Goal: Check status: Check status

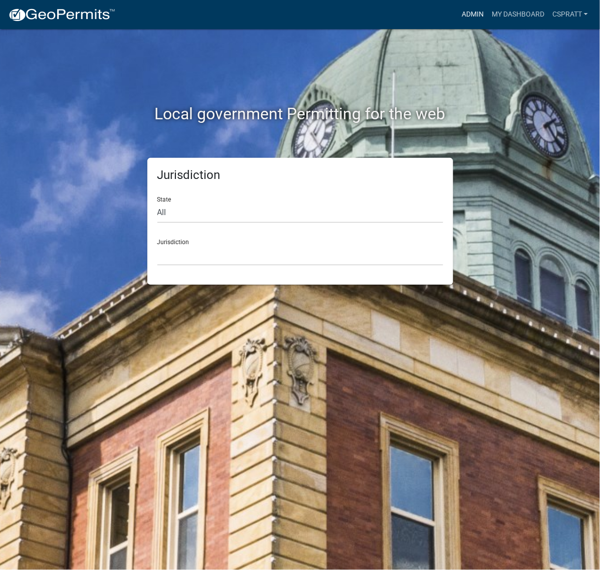
click at [458, 17] on link "Admin" at bounding box center [473, 14] width 30 height 19
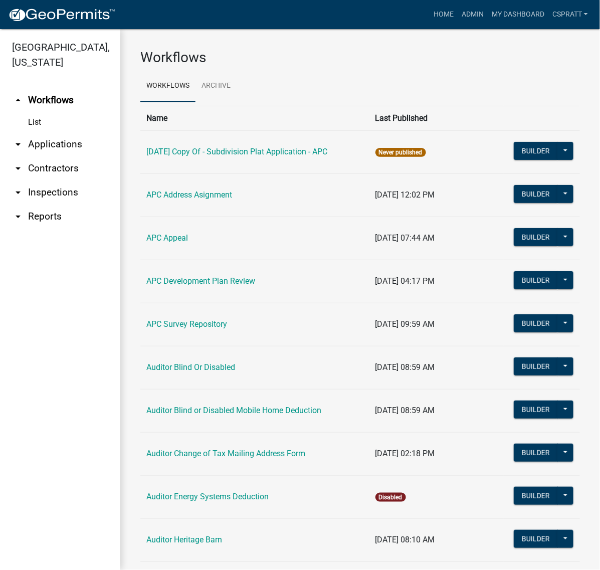
drag, startPoint x: 73, startPoint y: 173, endPoint x: 83, endPoint y: 166, distance: 11.8
click at [73, 156] on link "arrow_drop_down Applications" at bounding box center [60, 144] width 120 height 24
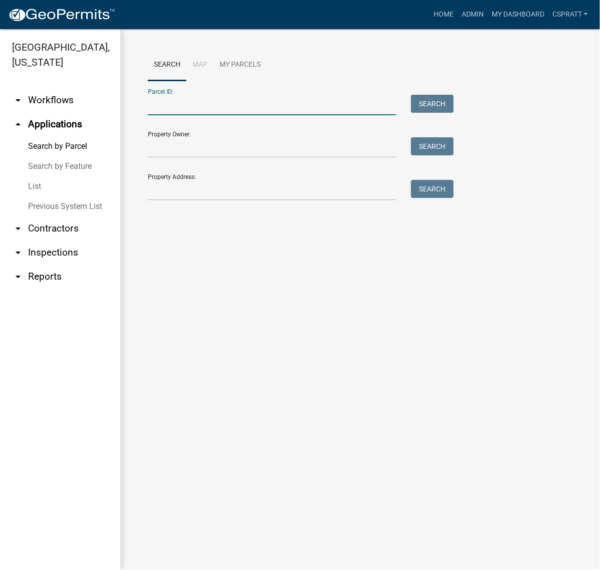
click at [158, 115] on input "Parcel ID:" at bounding box center [272, 105] width 248 height 21
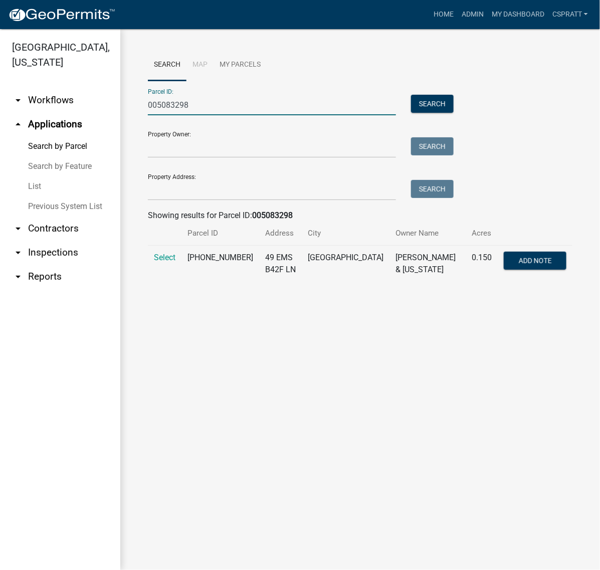
type input "005083298"
click at [174, 282] on td "Select" at bounding box center [165, 264] width 34 height 37
click at [172, 262] on span "Select" at bounding box center [165, 258] width 22 height 10
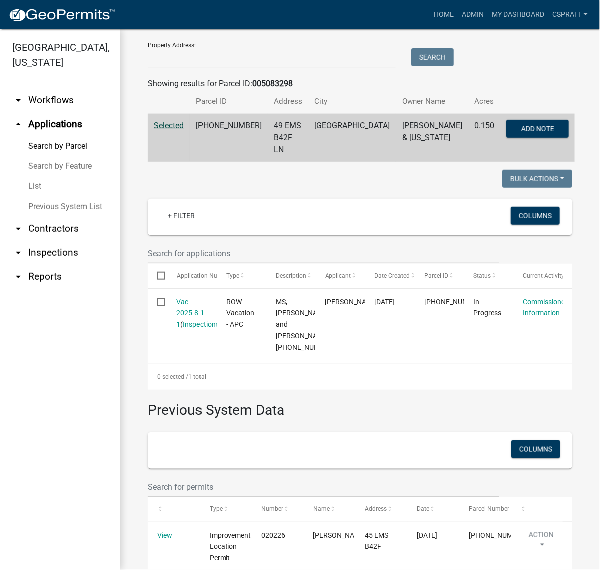
scroll to position [251, 0]
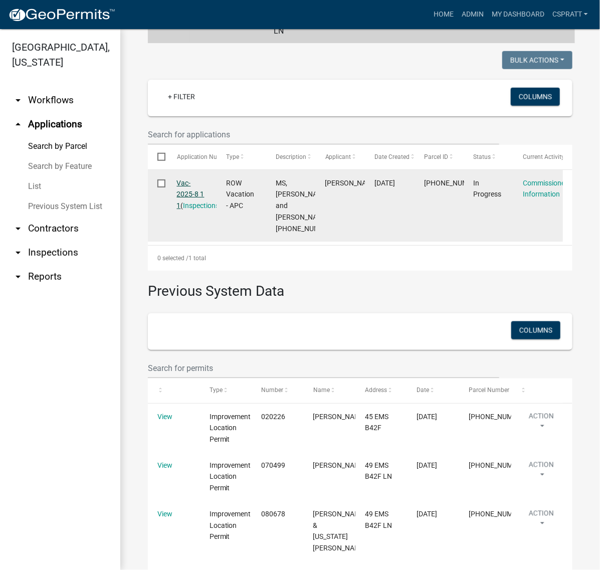
click at [199, 210] on link "Vac-2025-8 1 1" at bounding box center [191, 194] width 28 height 31
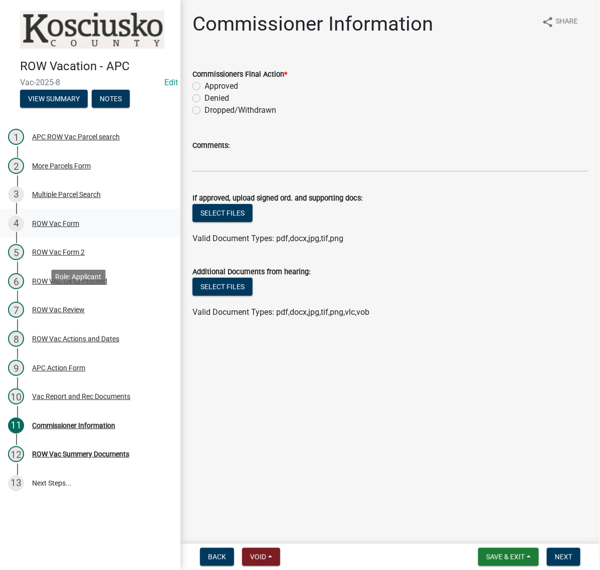
click at [69, 227] on div "ROW Vac Form" at bounding box center [55, 223] width 47 height 7
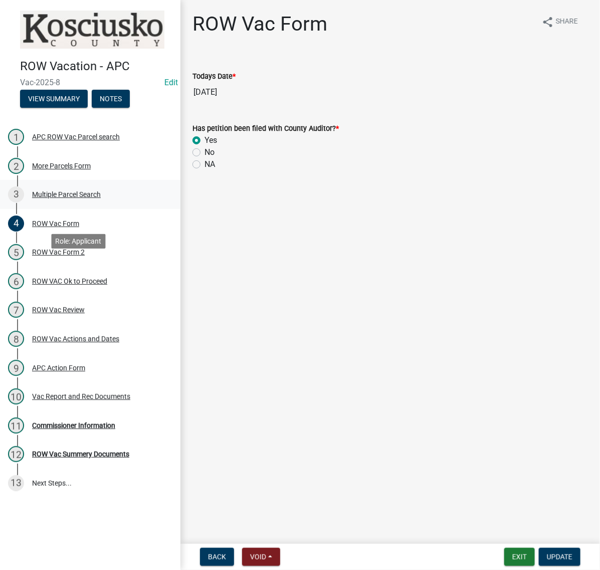
click at [59, 198] on div "Multiple Parcel Search" at bounding box center [66, 194] width 69 height 7
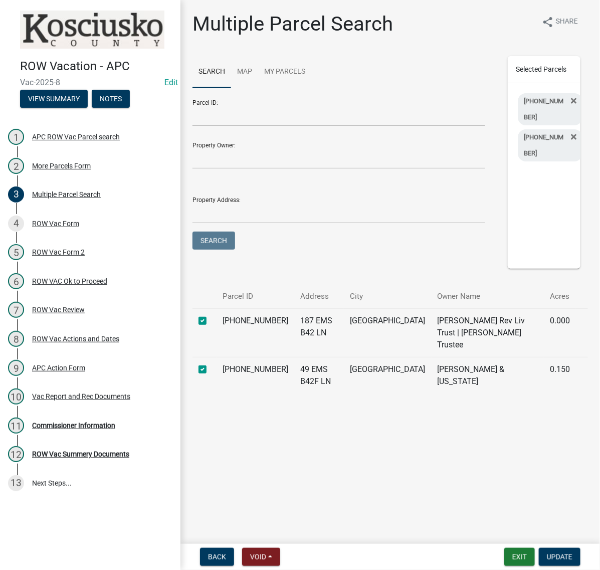
scroll to position [23, 0]
click at [79, 227] on div "ROW Vac Form" at bounding box center [55, 223] width 47 height 7
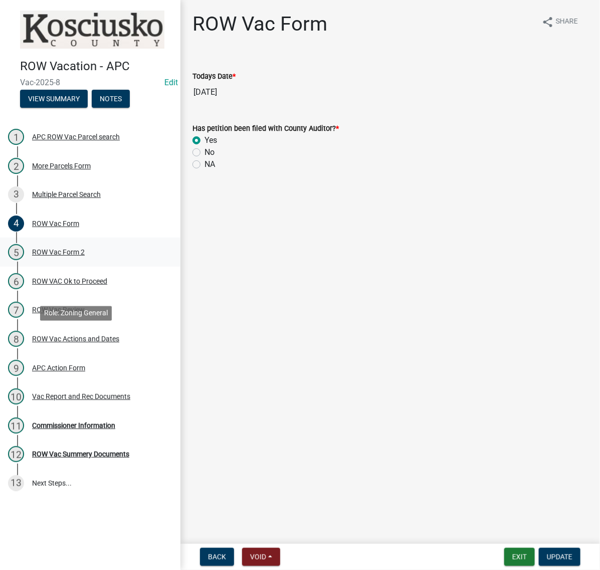
click at [69, 256] on div "ROW Vac Form 2" at bounding box center [58, 252] width 53 height 7
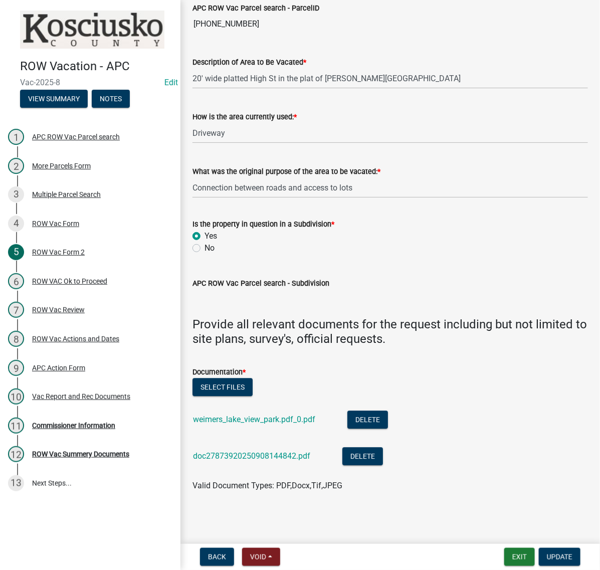
scroll to position [945, 0]
click at [261, 451] on link "doc27873920250908144842.pdf" at bounding box center [251, 456] width 117 height 10
click at [102, 285] on div "ROW VAC Ok to Proceed" at bounding box center [69, 281] width 75 height 7
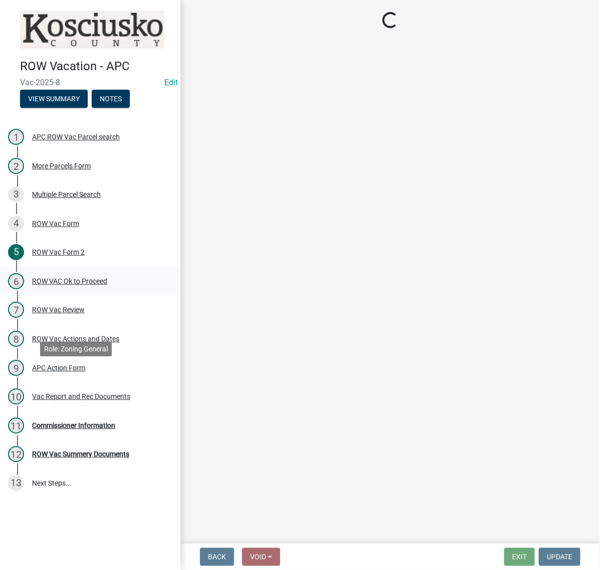
scroll to position [0, 0]
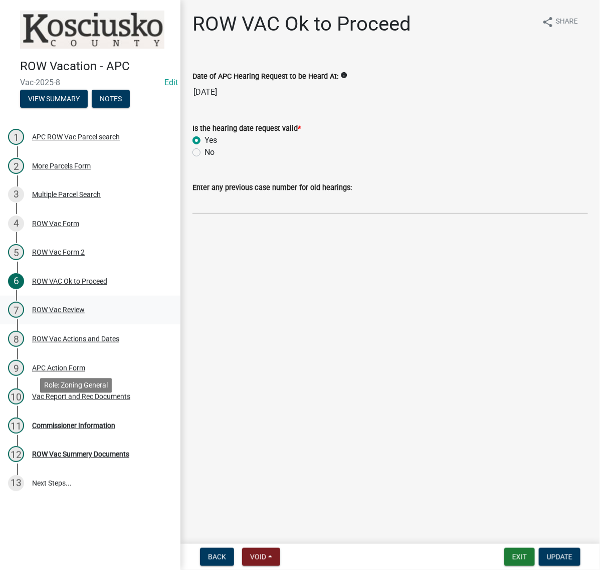
click at [85, 313] on div "ROW Vac Review" at bounding box center [58, 309] width 53 height 7
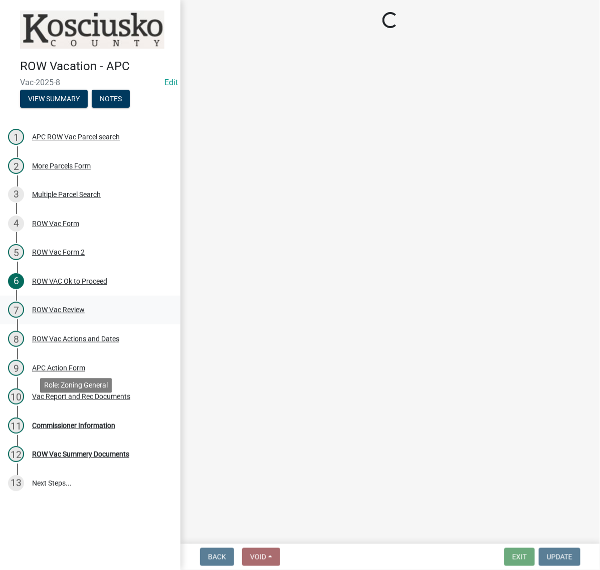
select select "05abea74-e270-4522-a9f5-b7f75ee5e4a6"
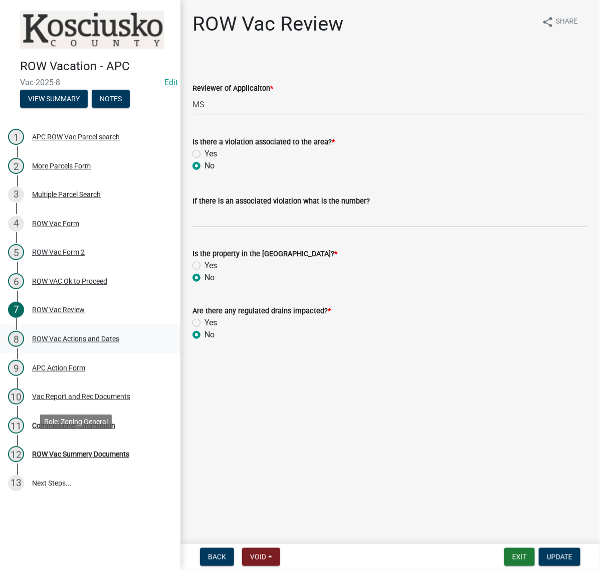
click at [116, 343] on div "ROW Vac Actions and Dates" at bounding box center [75, 339] width 87 height 7
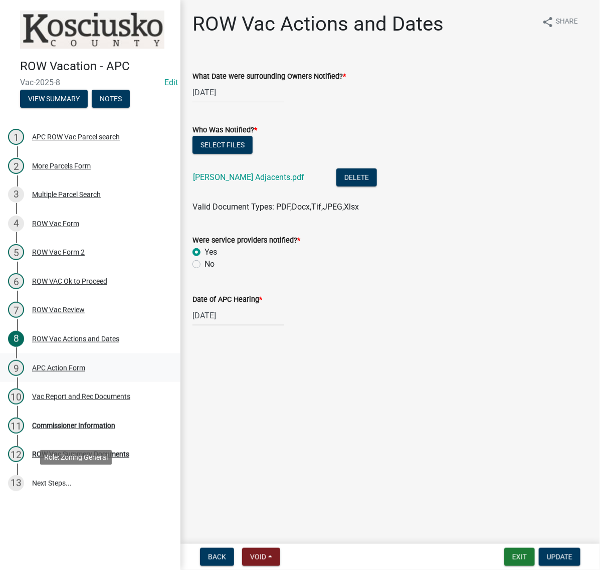
click at [84, 372] on div "APC Action Form" at bounding box center [58, 368] width 53 height 7
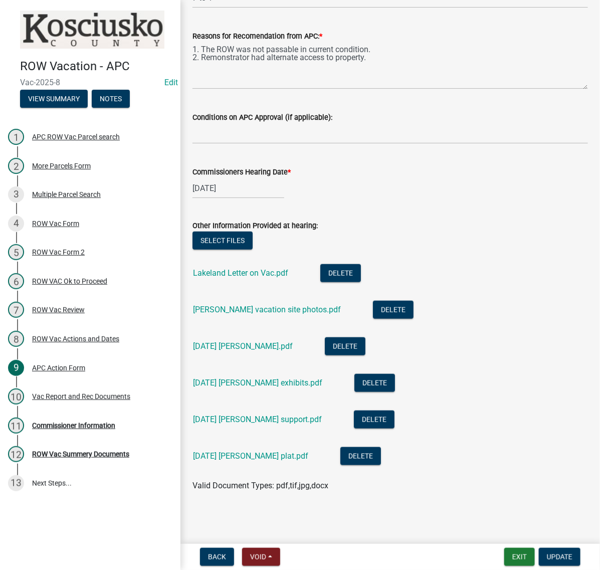
scroll to position [362, 0]
click at [301, 305] on link "Benfield vacation site photos.pdf" at bounding box center [267, 310] width 148 height 10
click at [307, 378] on link "10 1 2025 Snyder exhibits.pdf" at bounding box center [257, 383] width 129 height 10
click at [292, 411] on div "10 1 2025 Mafera support.pdf" at bounding box center [265, 421] width 145 height 21
click at [294, 415] on link "10 1 2025 Mafera support.pdf" at bounding box center [257, 420] width 129 height 10
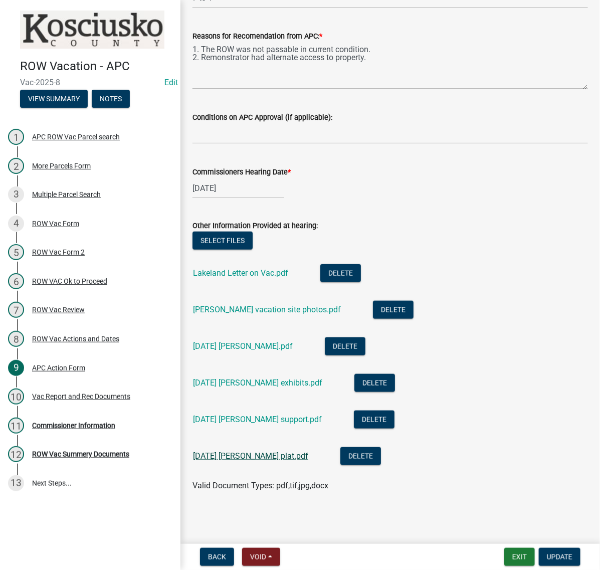
click at [296, 451] on link "10 1 2025 Snyder plat.pdf" at bounding box center [250, 456] width 115 height 10
click at [246, 268] on link "Lakeland Letter on Vac.pdf" at bounding box center [240, 273] width 95 height 10
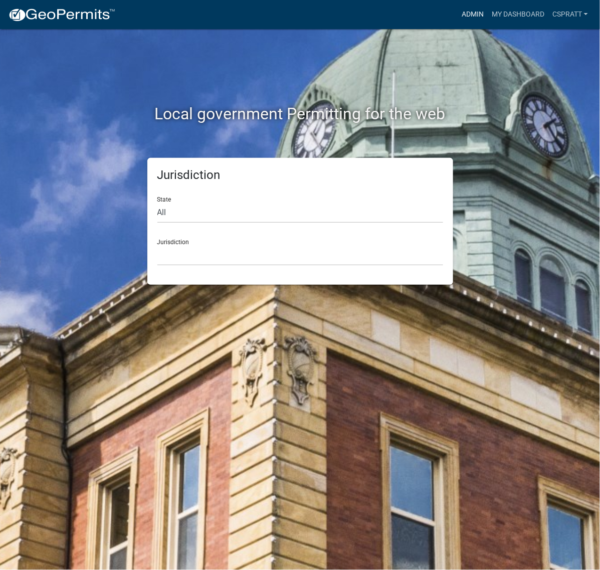
click at [458, 10] on link "Admin" at bounding box center [473, 14] width 30 height 19
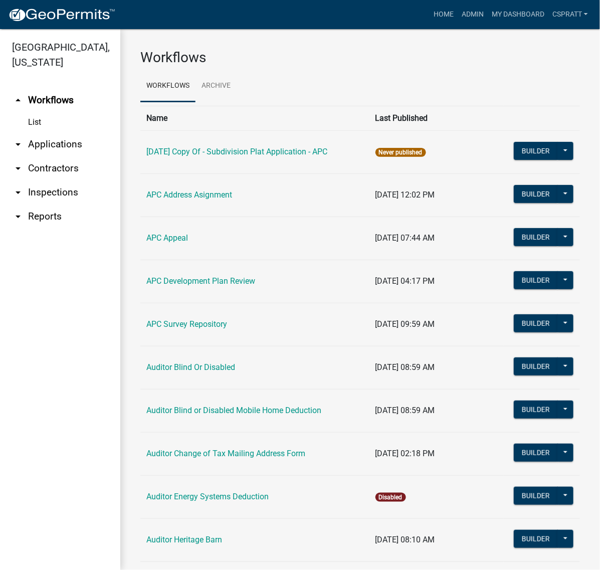
click at [41, 156] on link "arrow_drop_down Applications" at bounding box center [60, 144] width 120 height 24
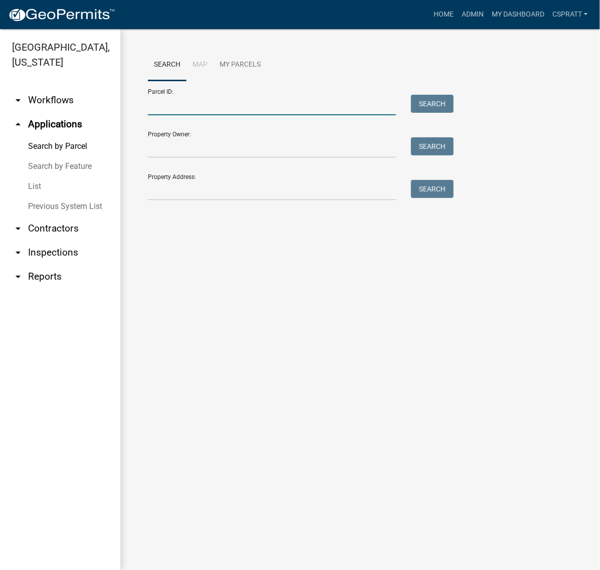
click at [159, 115] on input "Parcel ID:" at bounding box center [272, 105] width 248 height 21
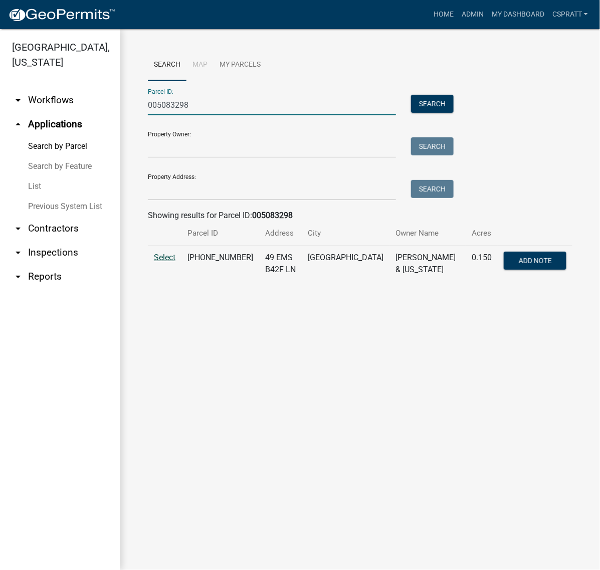
type input "005083298"
click at [168, 262] on span "Select" at bounding box center [165, 258] width 22 height 10
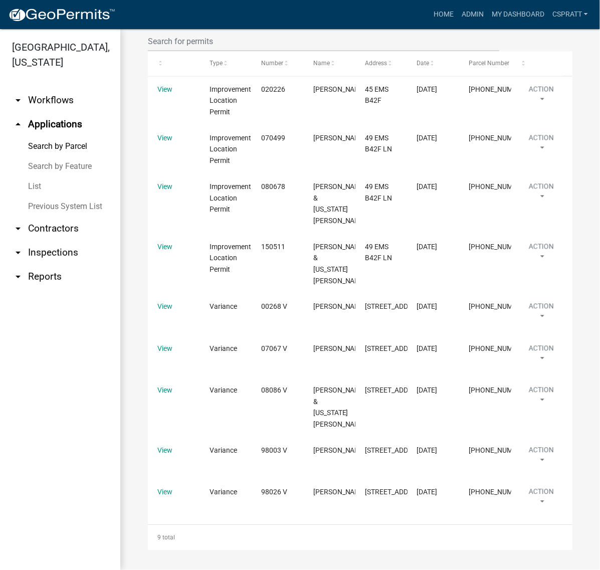
scroll to position [752, 0]
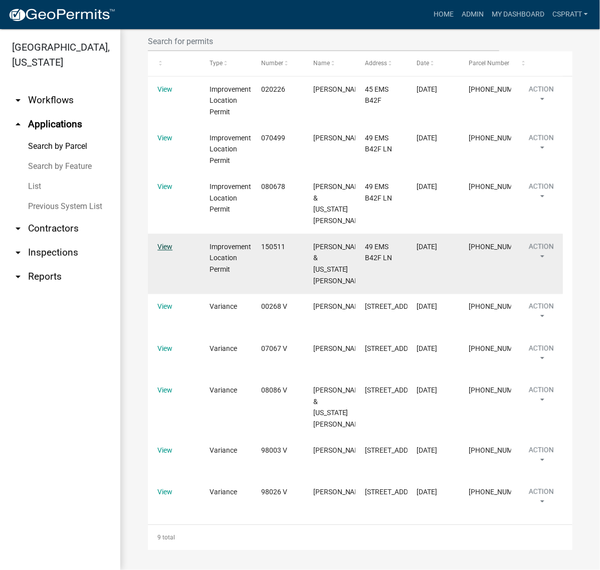
click at [173, 243] on link "View" at bounding box center [164, 247] width 15 height 8
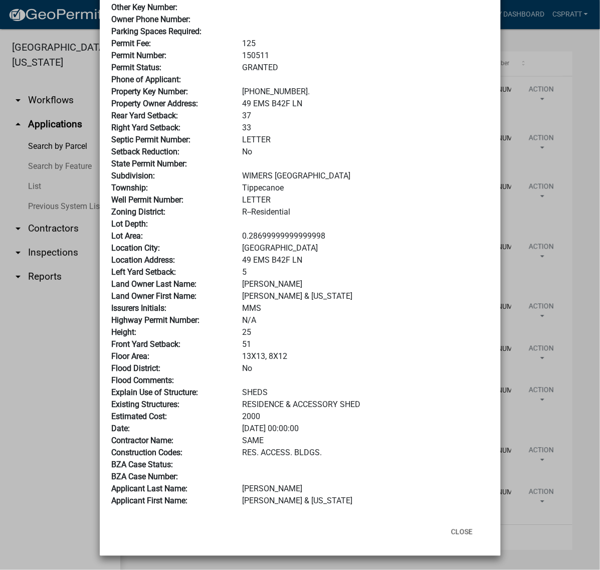
scroll to position [220, 0]
click at [446, 523] on button "Close" at bounding box center [462, 532] width 38 height 18
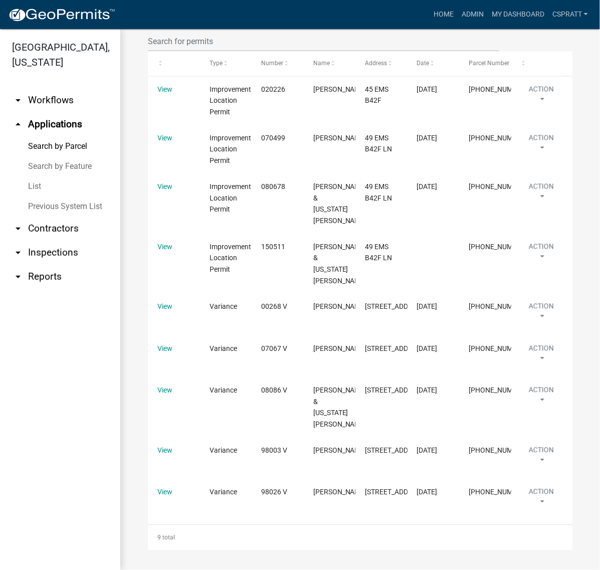
scroll to position [743, 0]
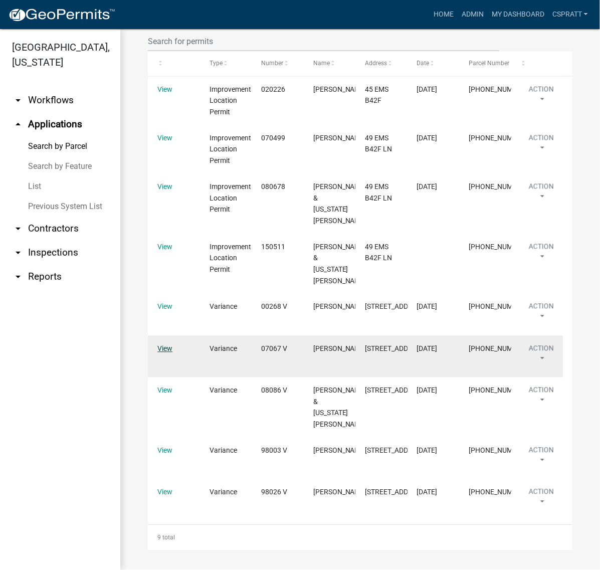
click at [166, 353] on link "View" at bounding box center [164, 349] width 15 height 8
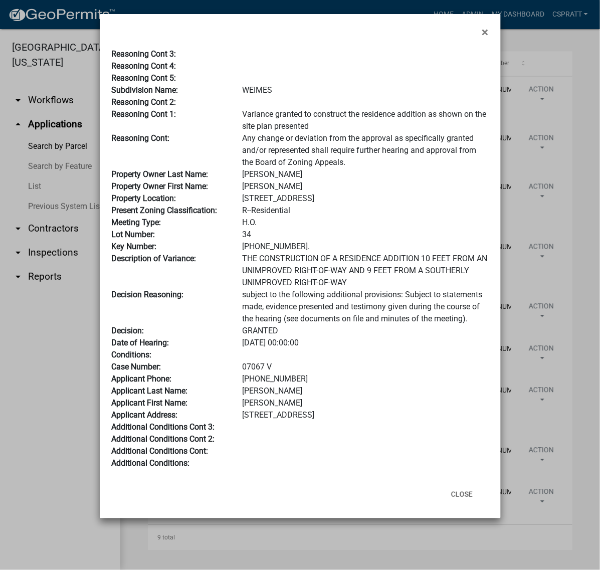
scroll to position [220, 0]
click at [446, 504] on button "Close" at bounding box center [462, 495] width 38 height 18
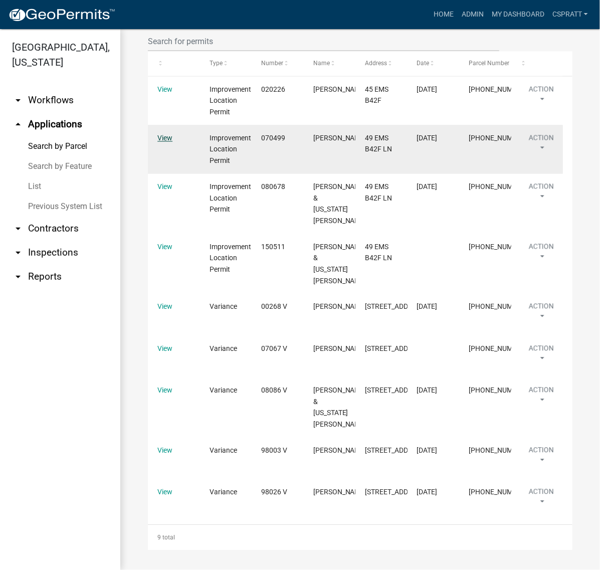
click at [169, 142] on link "View" at bounding box center [164, 138] width 15 height 8
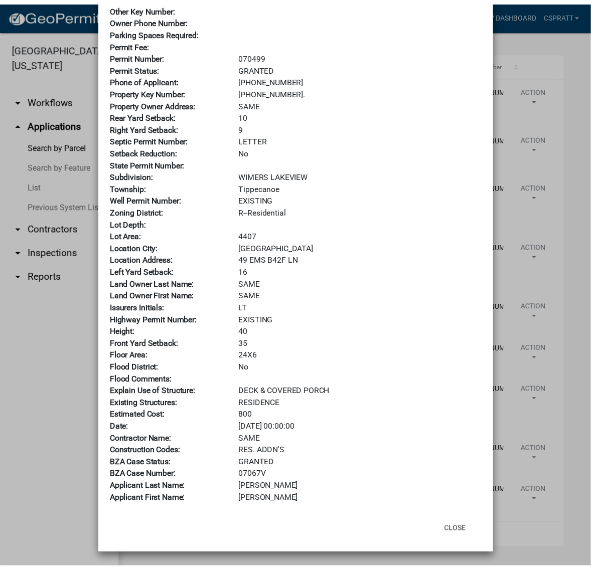
scroll to position [188, 0]
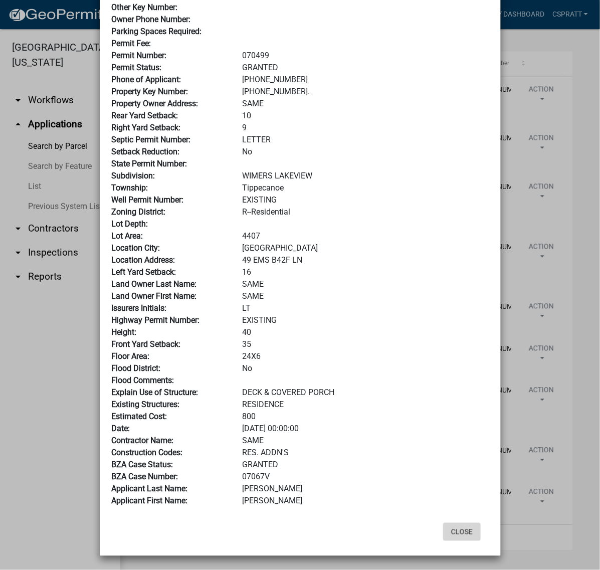
click at [443, 541] on button "Close" at bounding box center [462, 532] width 38 height 18
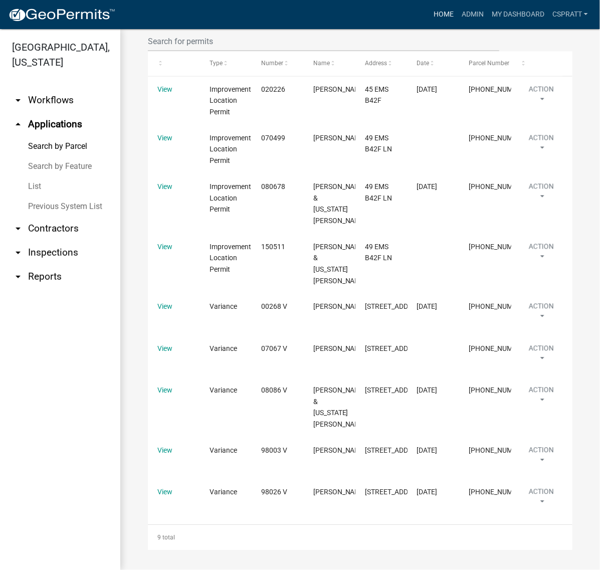
click at [430, 15] on link "Home" at bounding box center [444, 14] width 28 height 19
